Goal: Information Seeking & Learning: Understand process/instructions

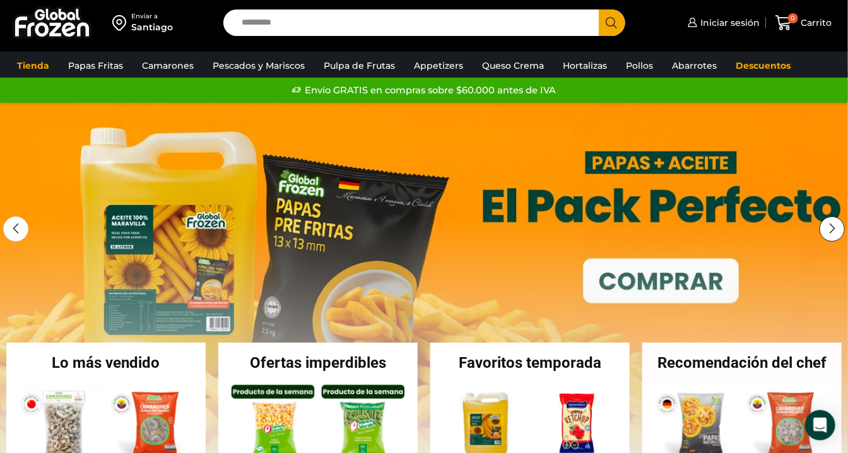
click at [833, 228] on div "Next slide" at bounding box center [832, 228] width 25 height 25
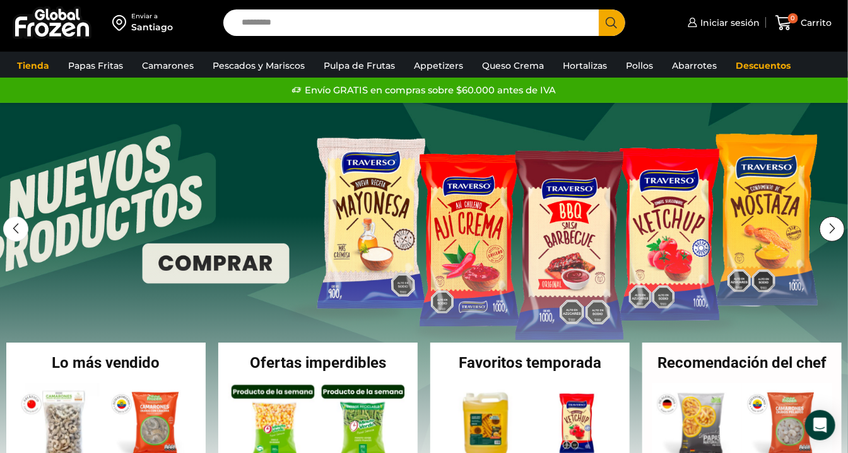
click at [825, 230] on div "Next slide" at bounding box center [832, 228] width 25 height 25
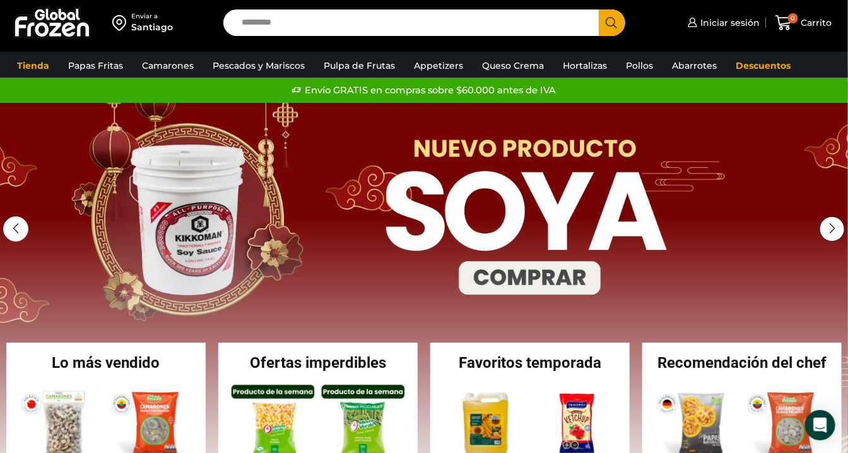
click at [825, 230] on div "Next slide" at bounding box center [832, 228] width 25 height 25
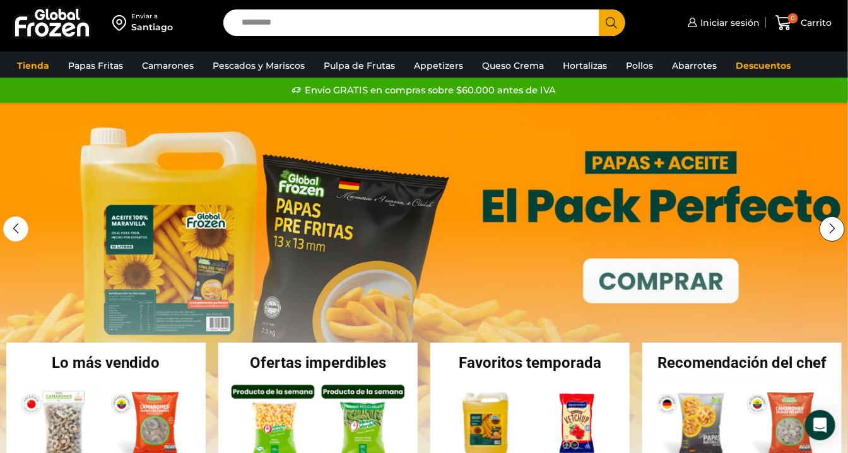
click at [825, 230] on div "Next slide" at bounding box center [832, 228] width 25 height 25
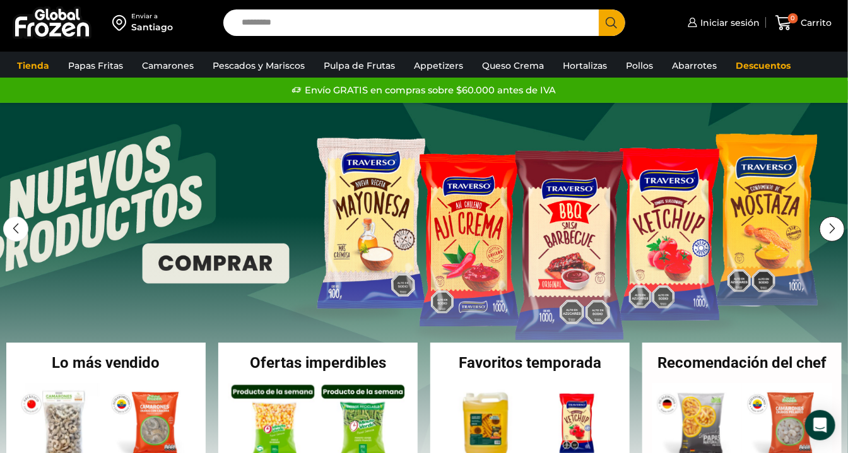
click at [825, 230] on div "Next slide" at bounding box center [832, 228] width 25 height 25
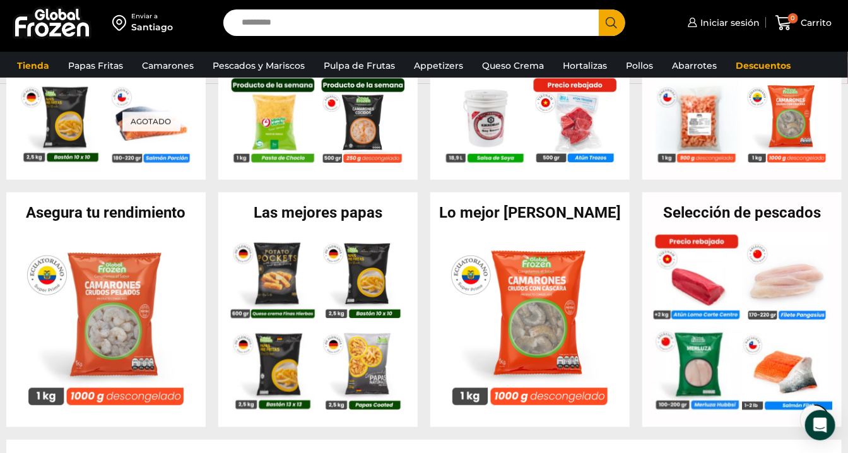
scroll to position [420, 0]
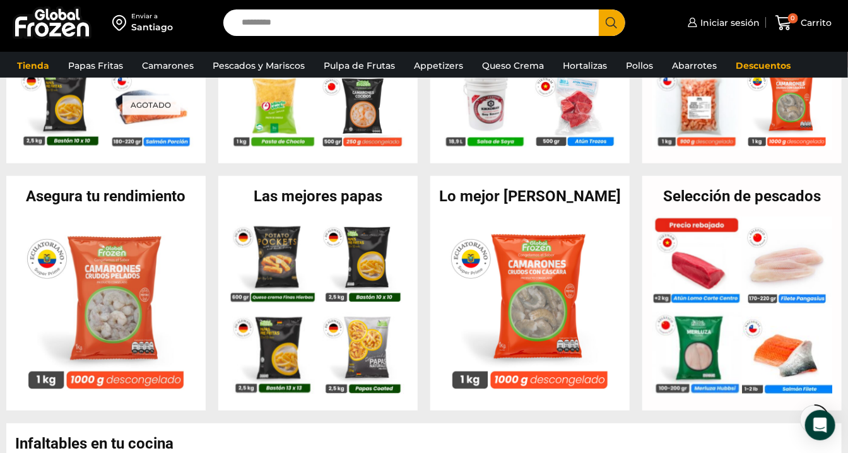
click at [309, 184] on div "Las mejores papas En stock Potato Pocket rellenos con Queso Crema y Finas Hierb…" at bounding box center [317, 293] width 199 height 235
click at [307, 204] on div "Las mejores papas En stock Potato Pocket rellenos con Queso Crema y Finas Hierb…" at bounding box center [317, 293] width 199 height 235
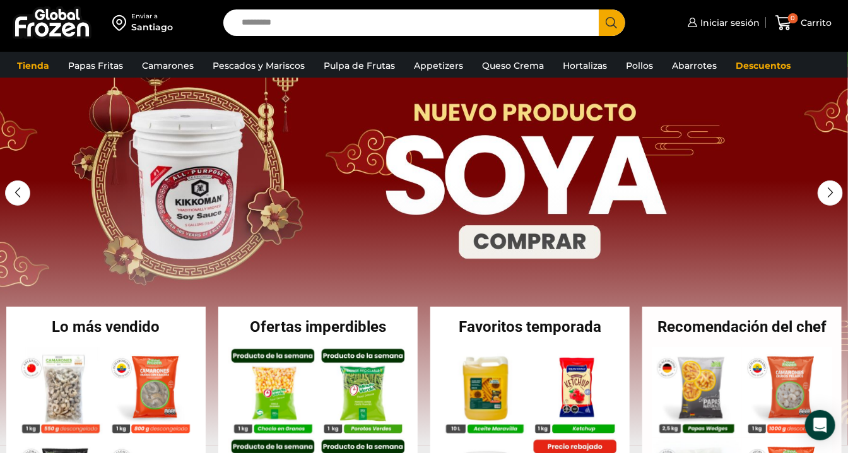
scroll to position [0, 0]
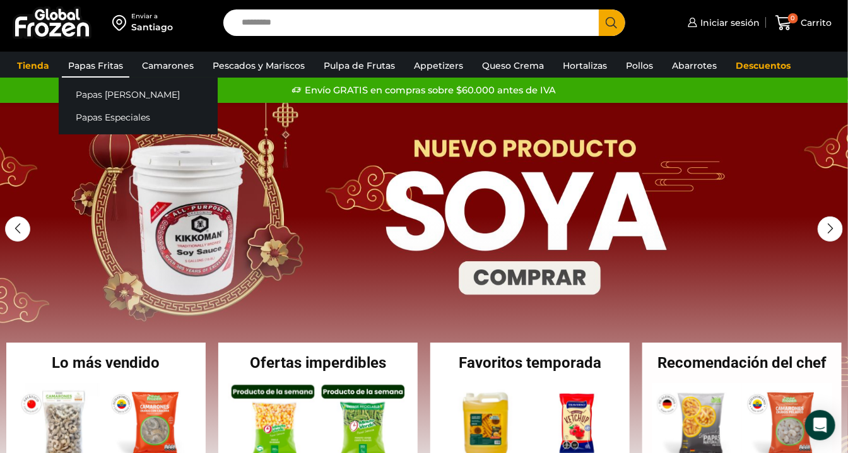
click at [105, 71] on link "Papas Fritas" at bounding box center [96, 66] width 68 height 24
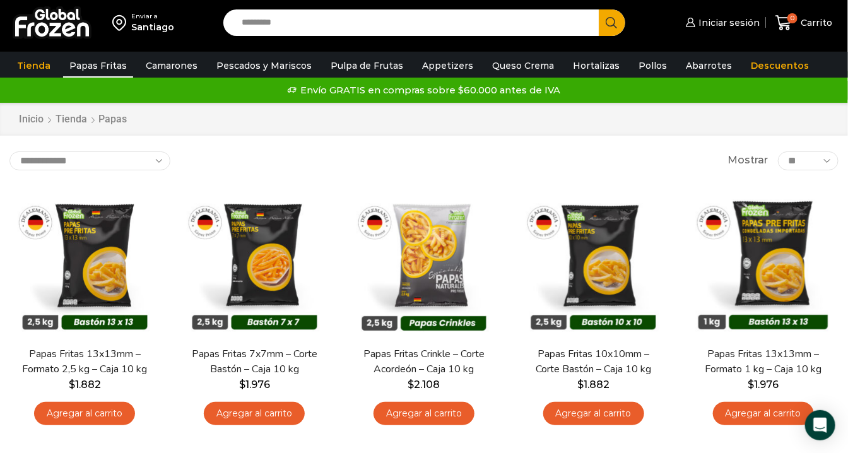
click at [678, 123] on div "Inicio Tienda Papas" at bounding box center [424, 119] width 831 height 15
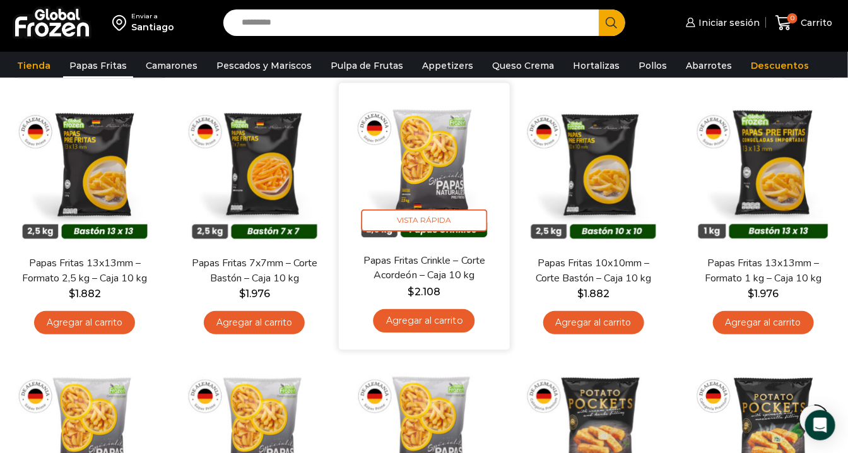
scroll to position [70, 0]
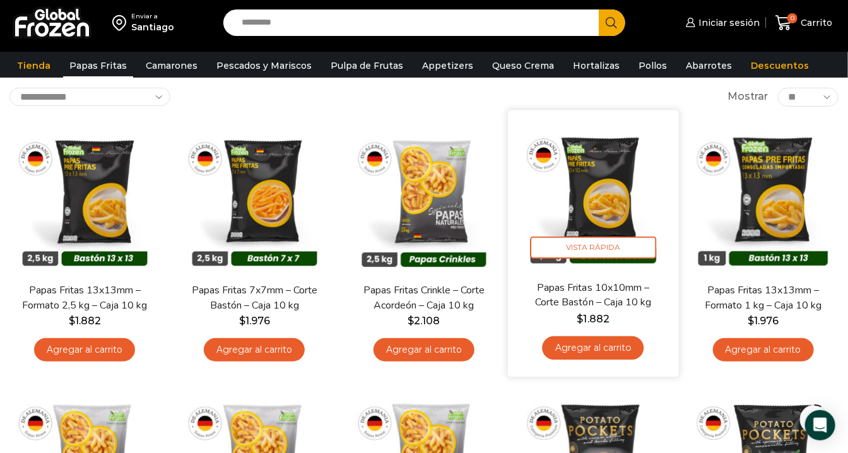
click at [623, 199] on img at bounding box center [593, 194] width 151 height 151
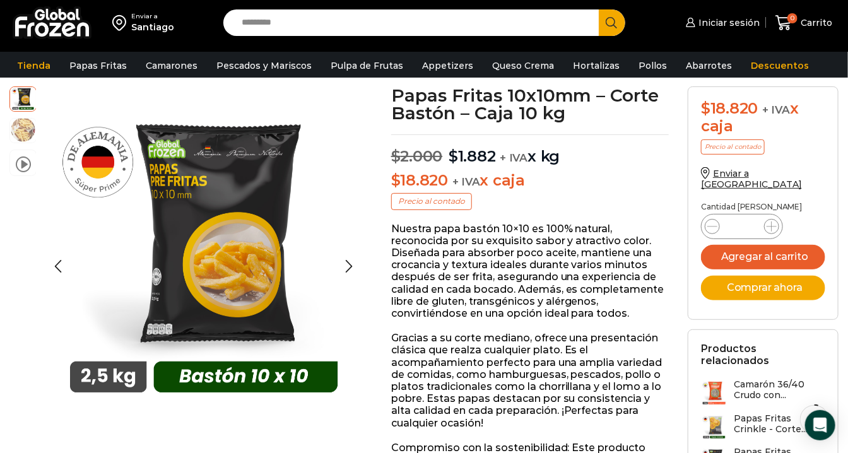
click at [17, 139] on img at bounding box center [23, 130] width 26 height 26
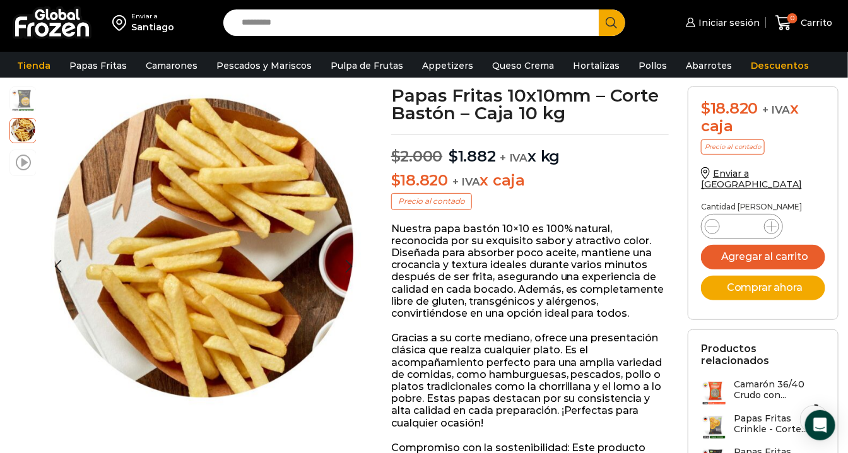
click at [20, 162] on span at bounding box center [23, 161] width 15 height 17
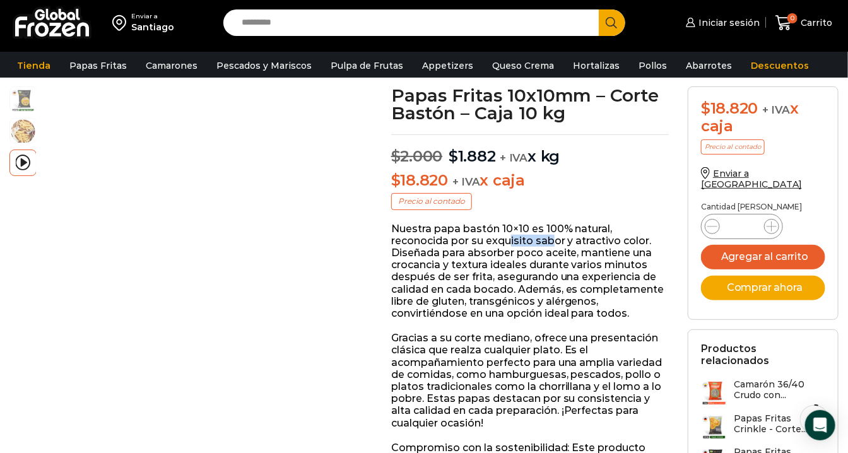
drag, startPoint x: 551, startPoint y: 245, endPoint x: 508, endPoint y: 245, distance: 42.9
click at [508, 245] on p "Nuestra papa bastón 10×10 es 100% natural, reconocida por su exquisito sabor y …" at bounding box center [530, 271] width 278 height 97
drag, startPoint x: 508, startPoint y: 245, endPoint x: 563, endPoint y: 254, distance: 56.2
click at [563, 254] on p "Nuestra papa bastón 10×10 es 100% natural, reconocida por su exquisito sabor y …" at bounding box center [530, 271] width 278 height 97
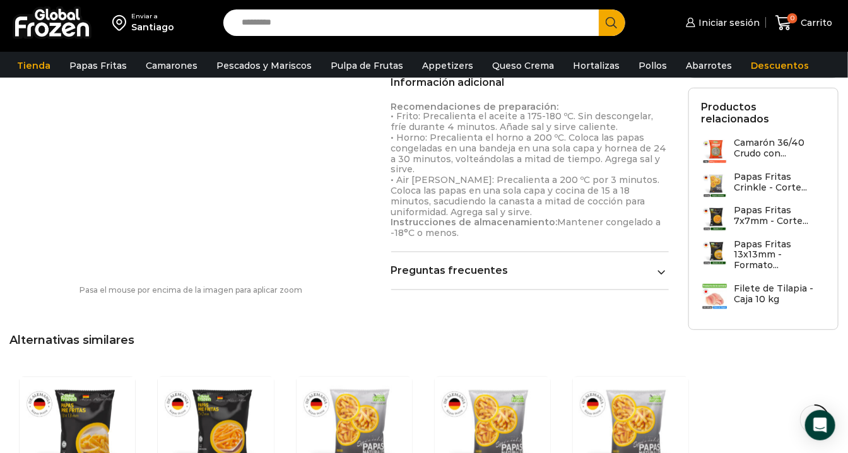
scroll to position [701, 0]
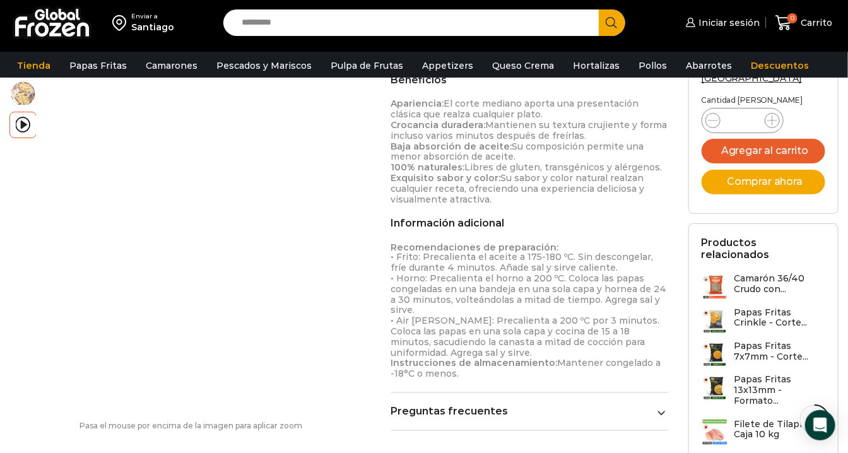
click at [435, 262] on p "Recomendaciones de preparación: • Frito: Precalienta el aceite a 175-180 ºC. Si…" at bounding box center [530, 311] width 278 height 138
click at [460, 256] on p "Recomendaciones de preparación: • Frito: Precalienta el aceite a 175-180 ºC. Si…" at bounding box center [530, 311] width 278 height 138
click at [508, 259] on p "Recomendaciones de preparación: • Frito: Precalienta el aceite a 175-180 ºC. Si…" at bounding box center [530, 311] width 278 height 138
click at [580, 259] on p "Recomendaciones de preparación: • Frito: Precalienta el aceite a 175-180 ºC. Si…" at bounding box center [530, 311] width 278 height 138
drag, startPoint x: 535, startPoint y: 259, endPoint x: 498, endPoint y: 259, distance: 37.2
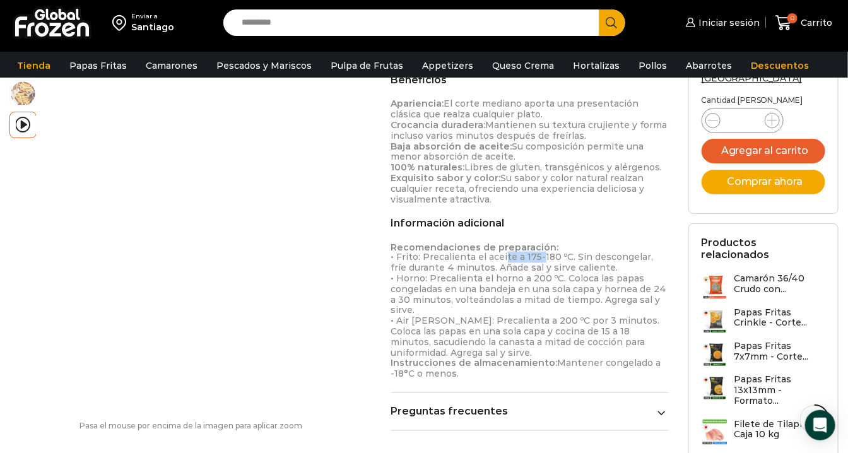
click at [498, 259] on p "Recomendaciones de preparación: • Frito: Precalienta el aceite a 175-180 ºC. Si…" at bounding box center [530, 311] width 278 height 138
drag, startPoint x: 498, startPoint y: 259, endPoint x: 560, endPoint y: 257, distance: 61.9
click at [560, 257] on p "Recomendaciones de preparación: • Frito: Precalienta el aceite a 175-180 ºC. Si…" at bounding box center [530, 311] width 278 height 138
drag, startPoint x: 576, startPoint y: 254, endPoint x: 541, endPoint y: 256, distance: 34.8
click at [541, 256] on p "Recomendaciones de preparación: • Frito: Precalienta el aceite a 175-180 ºC. Si…" at bounding box center [530, 311] width 278 height 138
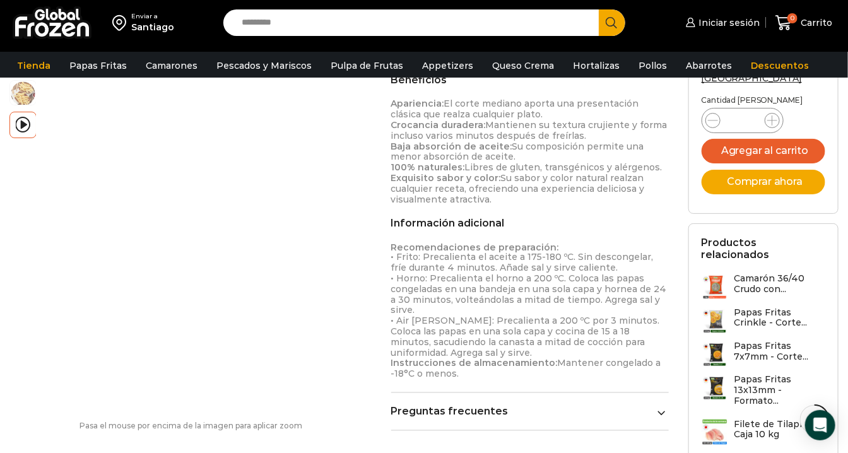
drag, startPoint x: 541, startPoint y: 256, endPoint x: 602, endPoint y: 257, distance: 60.6
click at [602, 257] on p "Recomendaciones de preparación: • Frito: Precalienta el aceite a 175-180 ºC. Si…" at bounding box center [530, 311] width 278 height 138
click at [599, 259] on p "Recomendaciones de preparación: • Frito: Precalienta el aceite a 175-180 ºC. Si…" at bounding box center [530, 311] width 278 height 138
